Goal: Navigation & Orientation: Go to known website

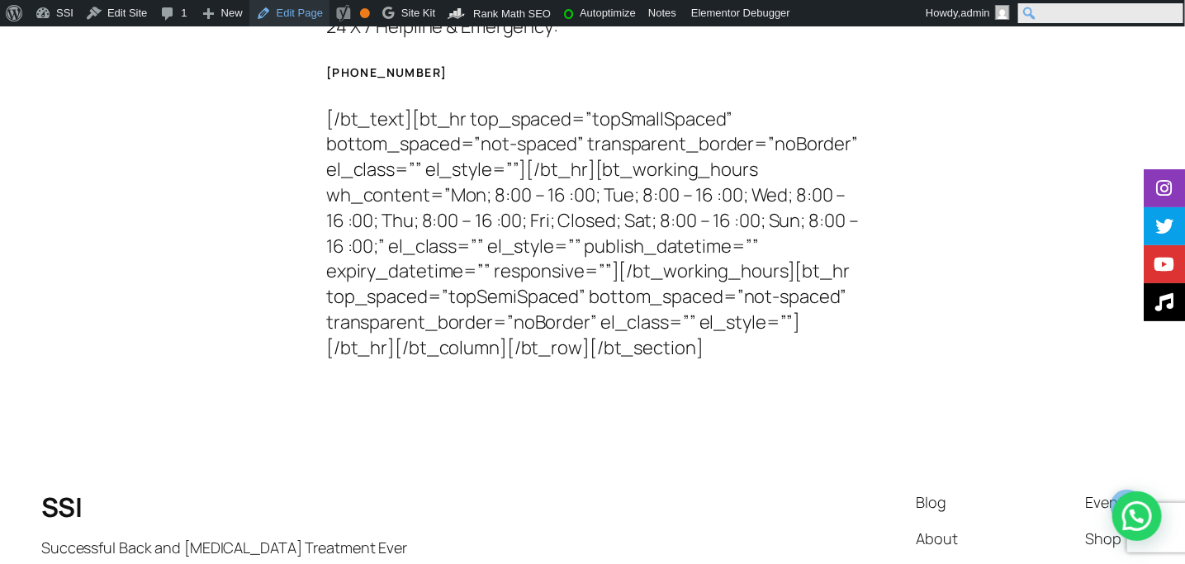
scroll to position [6885, 0]
